Goal: Task Accomplishment & Management: Use online tool/utility

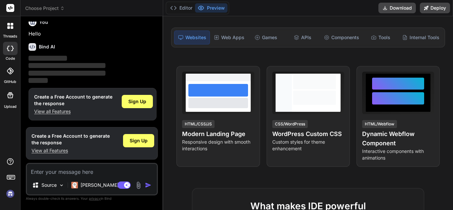
scroll to position [73, 0]
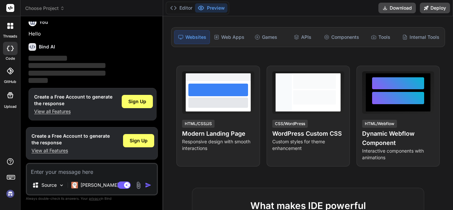
type textarea "x"
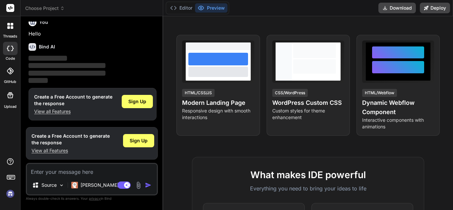
scroll to position [104, 0]
click at [9, 96] on icon at bounding box center [10, 95] width 8 height 8
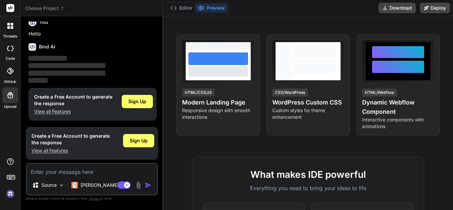
scroll to position [0, 0]
